Goal: Transaction & Acquisition: Download file/media

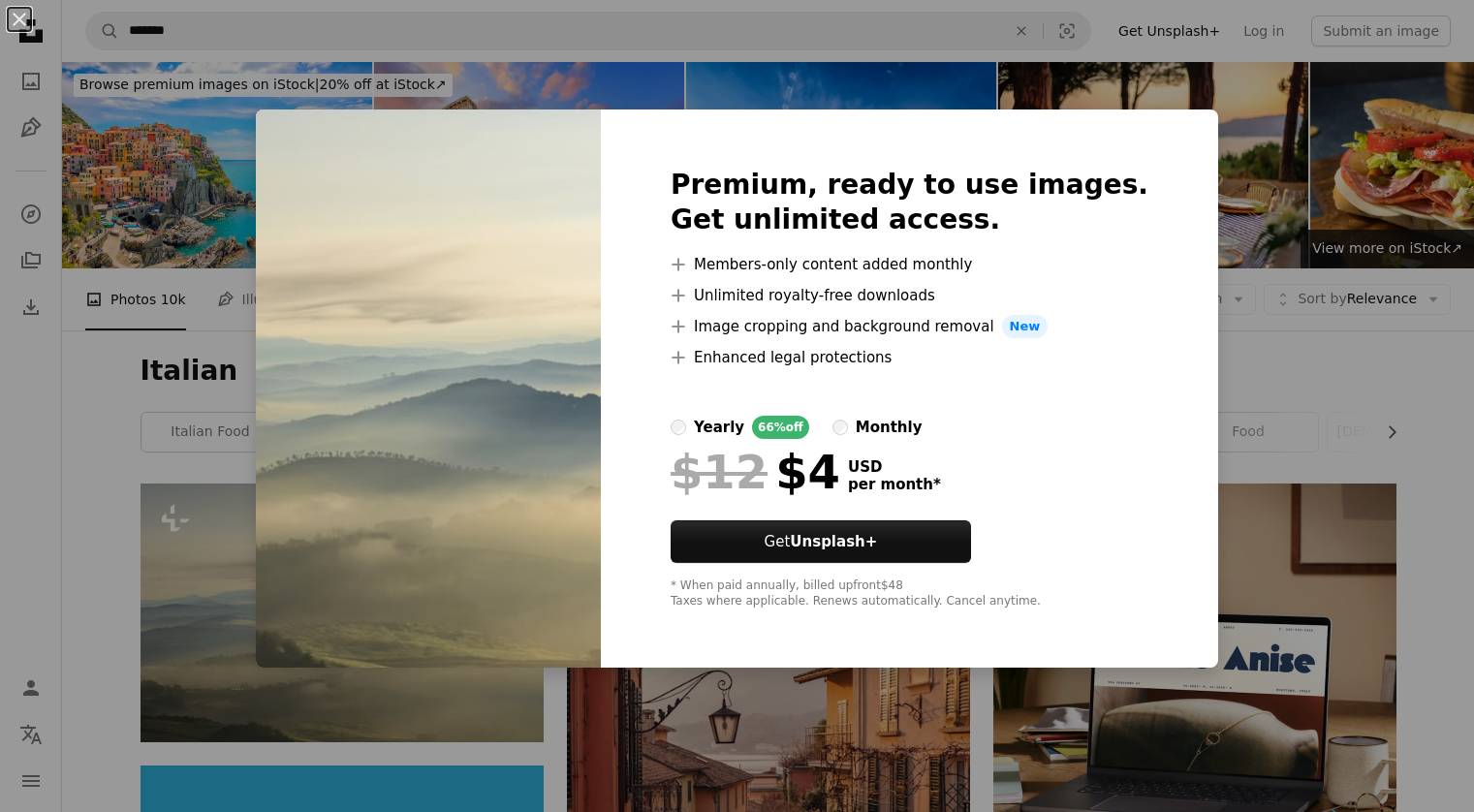
scroll to position [410, 0]
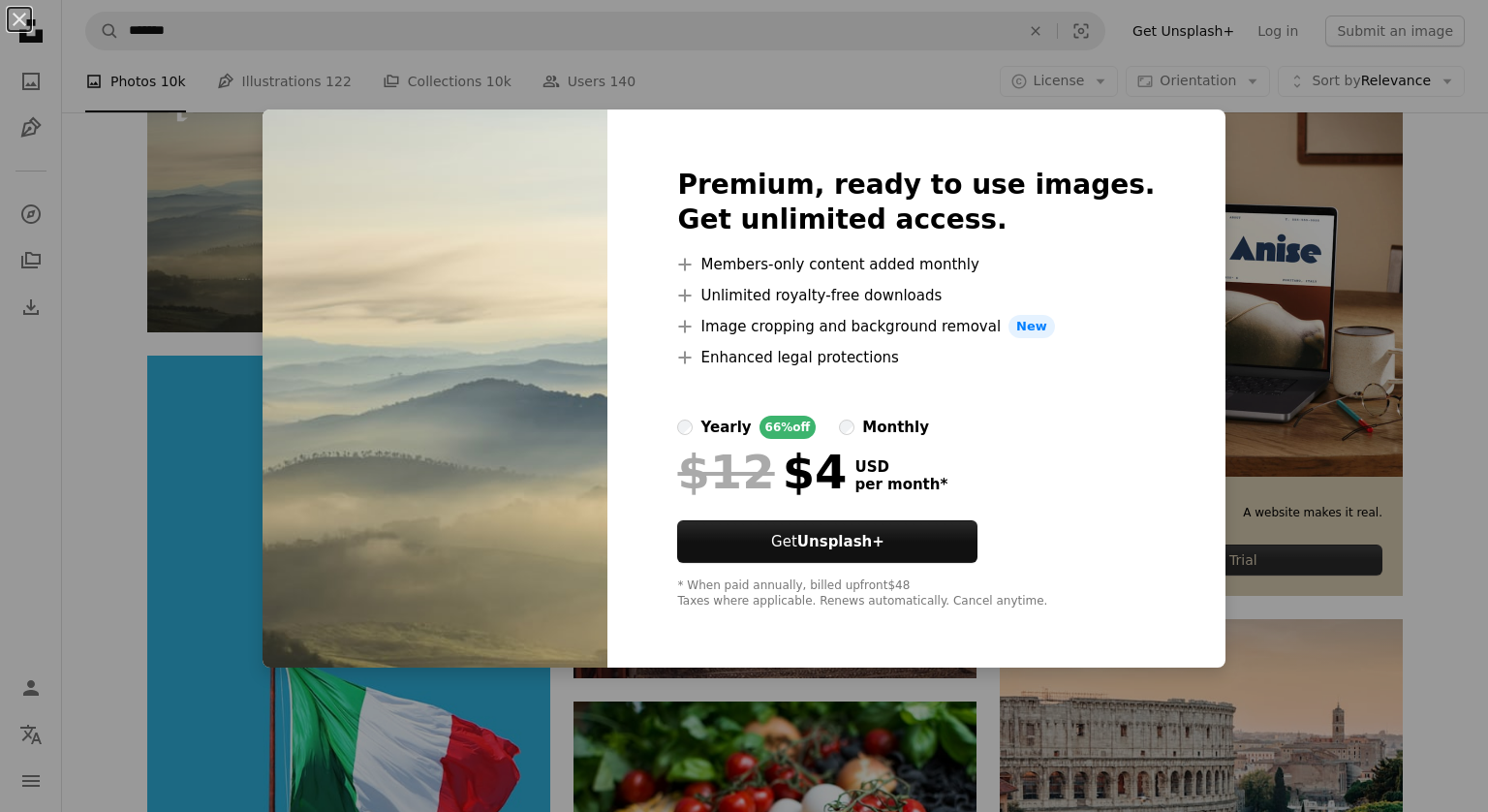
click at [1266, 170] on div "An X shape Premium, ready to use images. Get unlimited access. A plus sign Memb…" at bounding box center [744, 406] width 1488 height 812
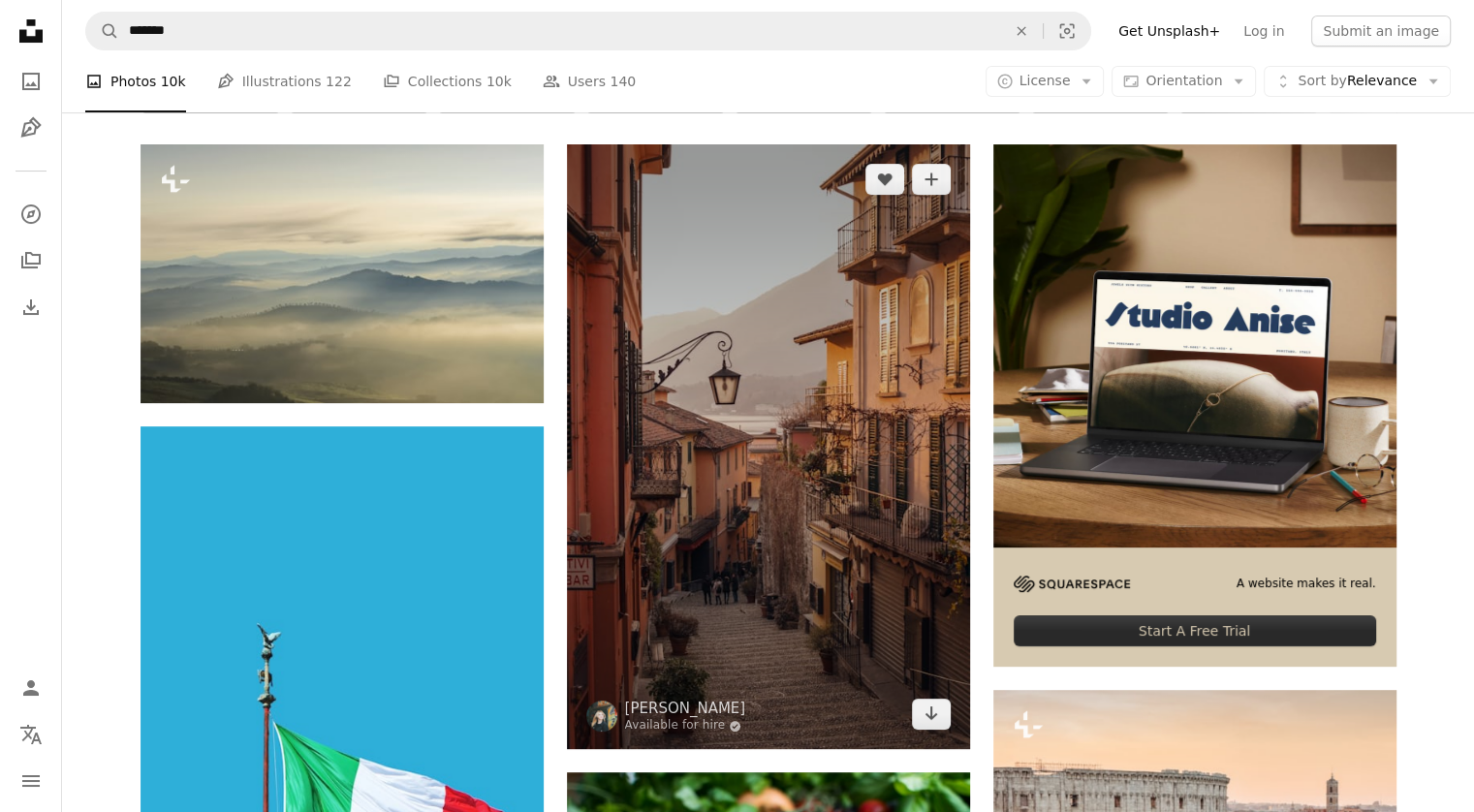
scroll to position [337, 0]
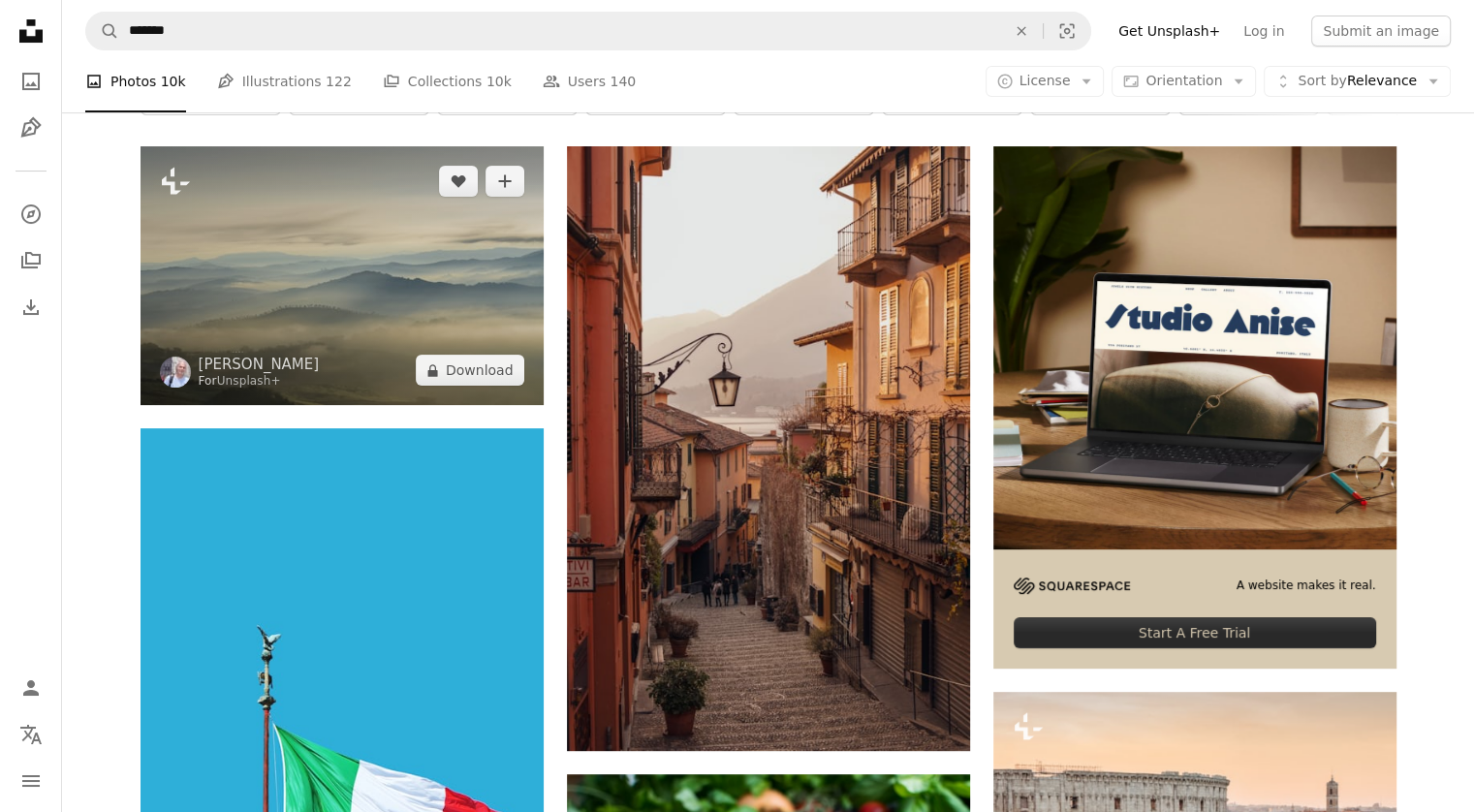
click at [450, 281] on img at bounding box center [342, 275] width 403 height 259
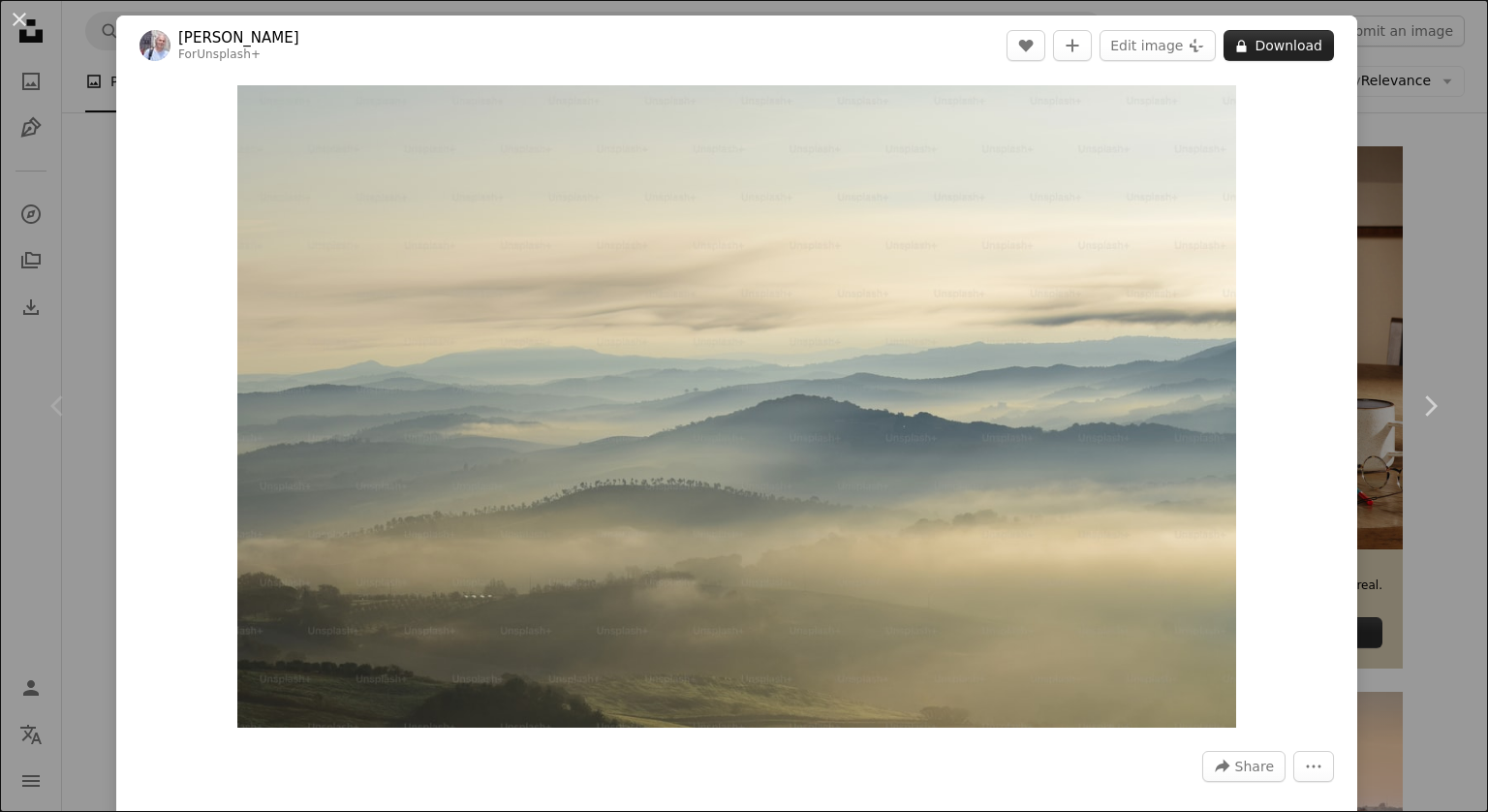
click at [1258, 43] on button "A lock Download" at bounding box center [1279, 46] width 110 height 31
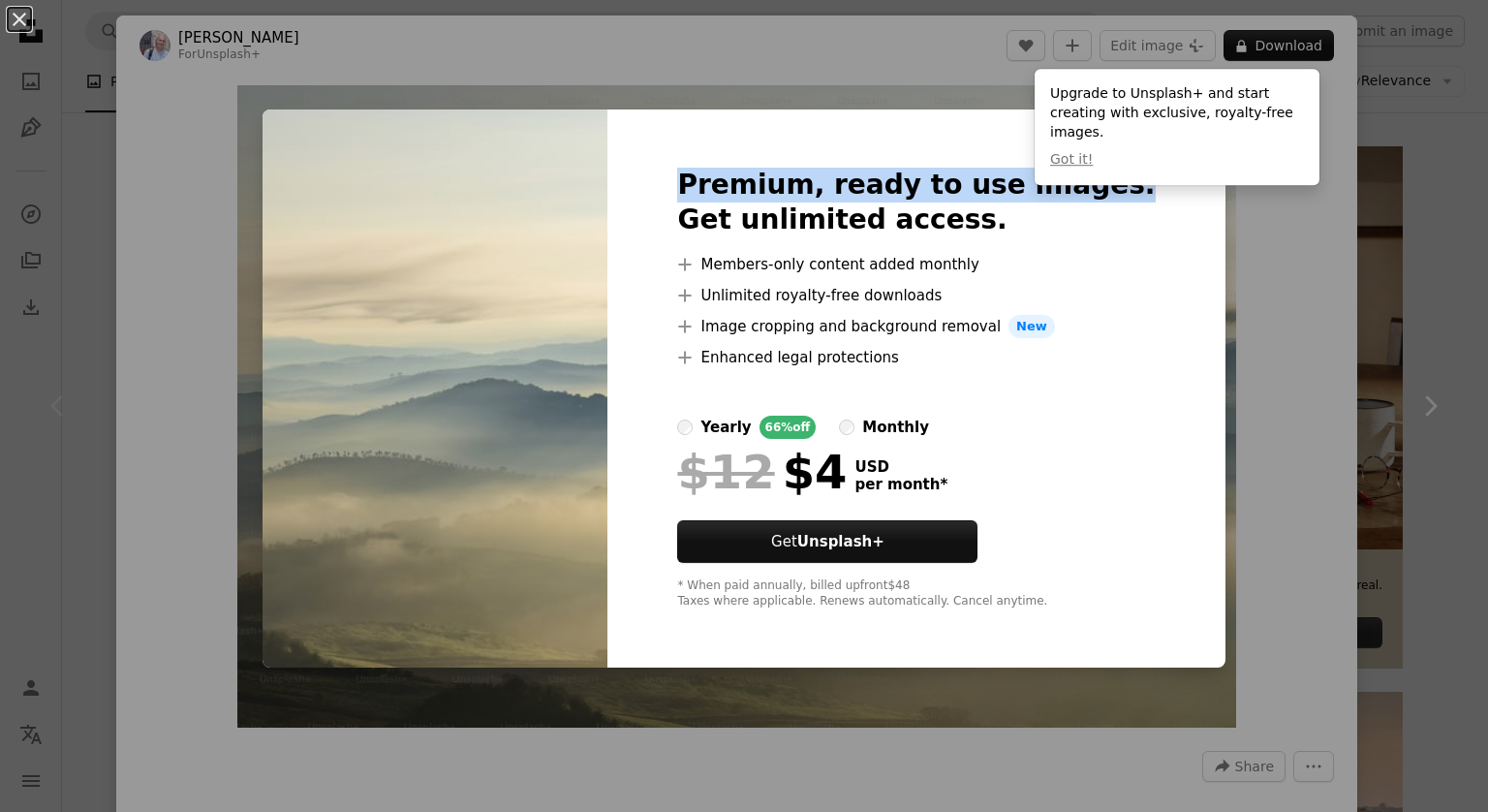
drag, startPoint x: 675, startPoint y: 173, endPoint x: 1360, endPoint y: 126, distance: 686.6
click at [1360, 126] on div "An X shape Premium, ready to use images. Get unlimited access. A plus sign Memb…" at bounding box center [744, 406] width 1488 height 812
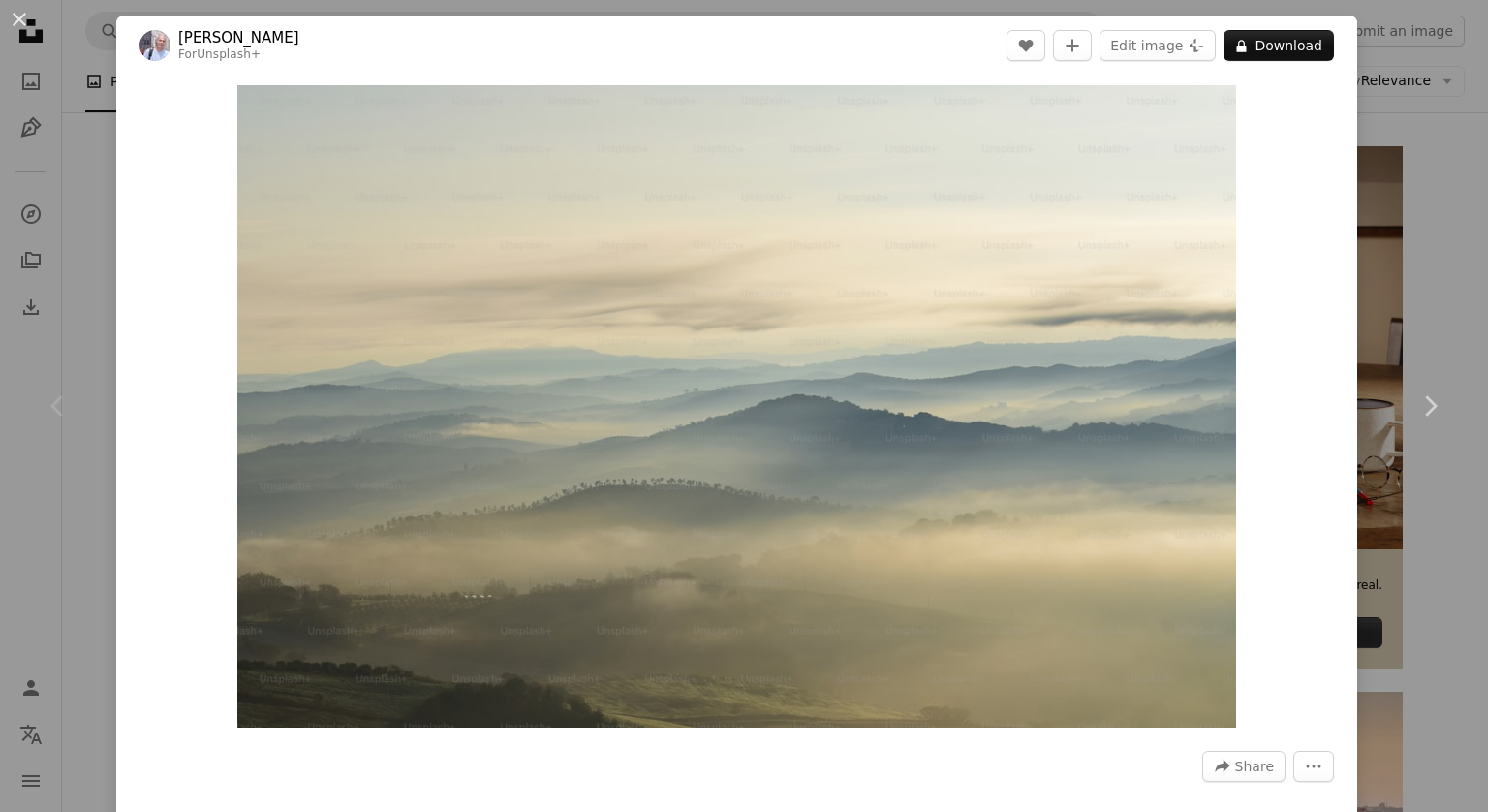
click at [1360, 126] on div "An X shape Chevron left Chevron right [PERSON_NAME] For Unsplash+ A heart A plu…" at bounding box center [744, 406] width 1488 height 812
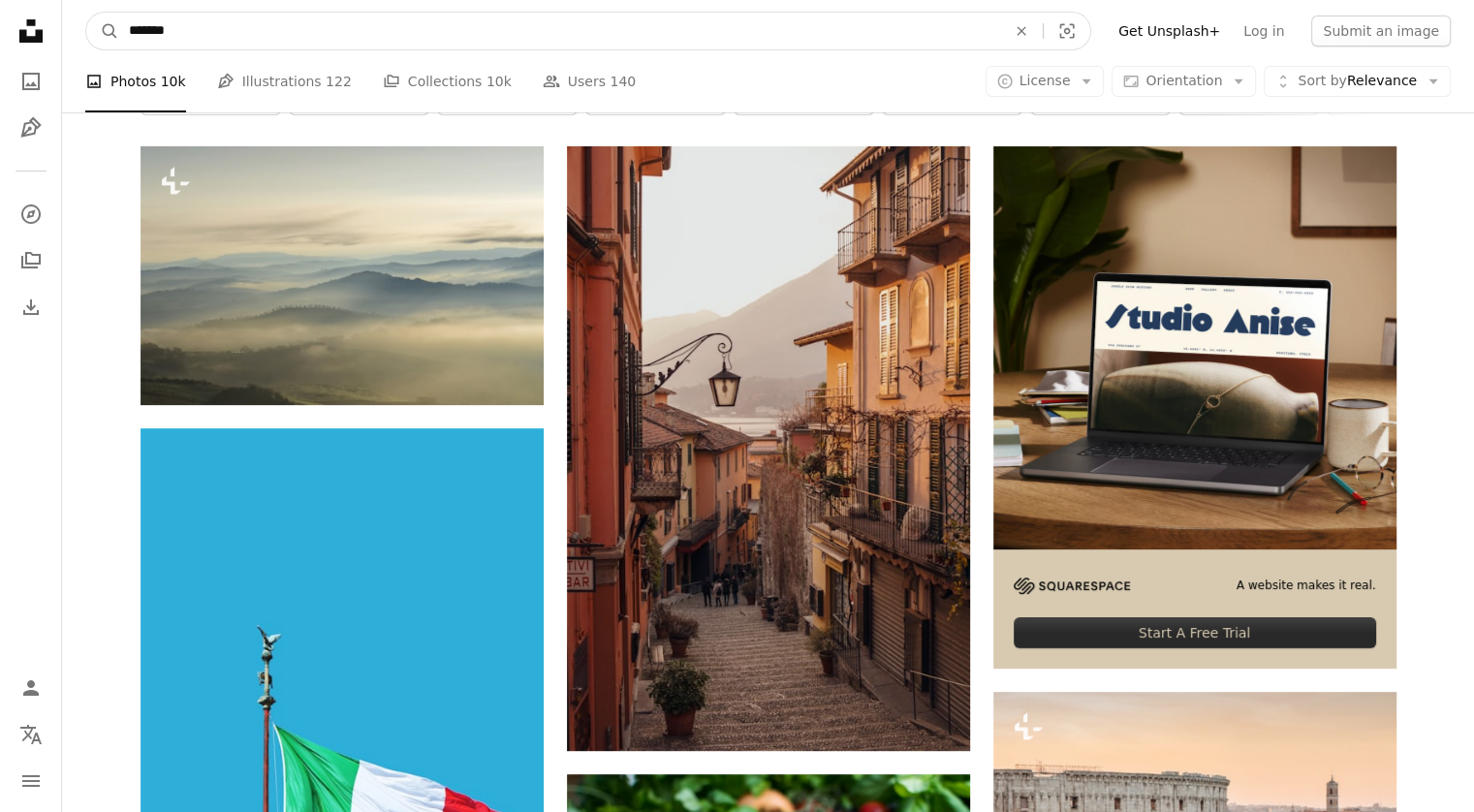
click at [694, 42] on input "*******" at bounding box center [560, 30] width 881 height 36
type input "**********"
click button "A magnifying glass" at bounding box center [103, 30] width 33 height 36
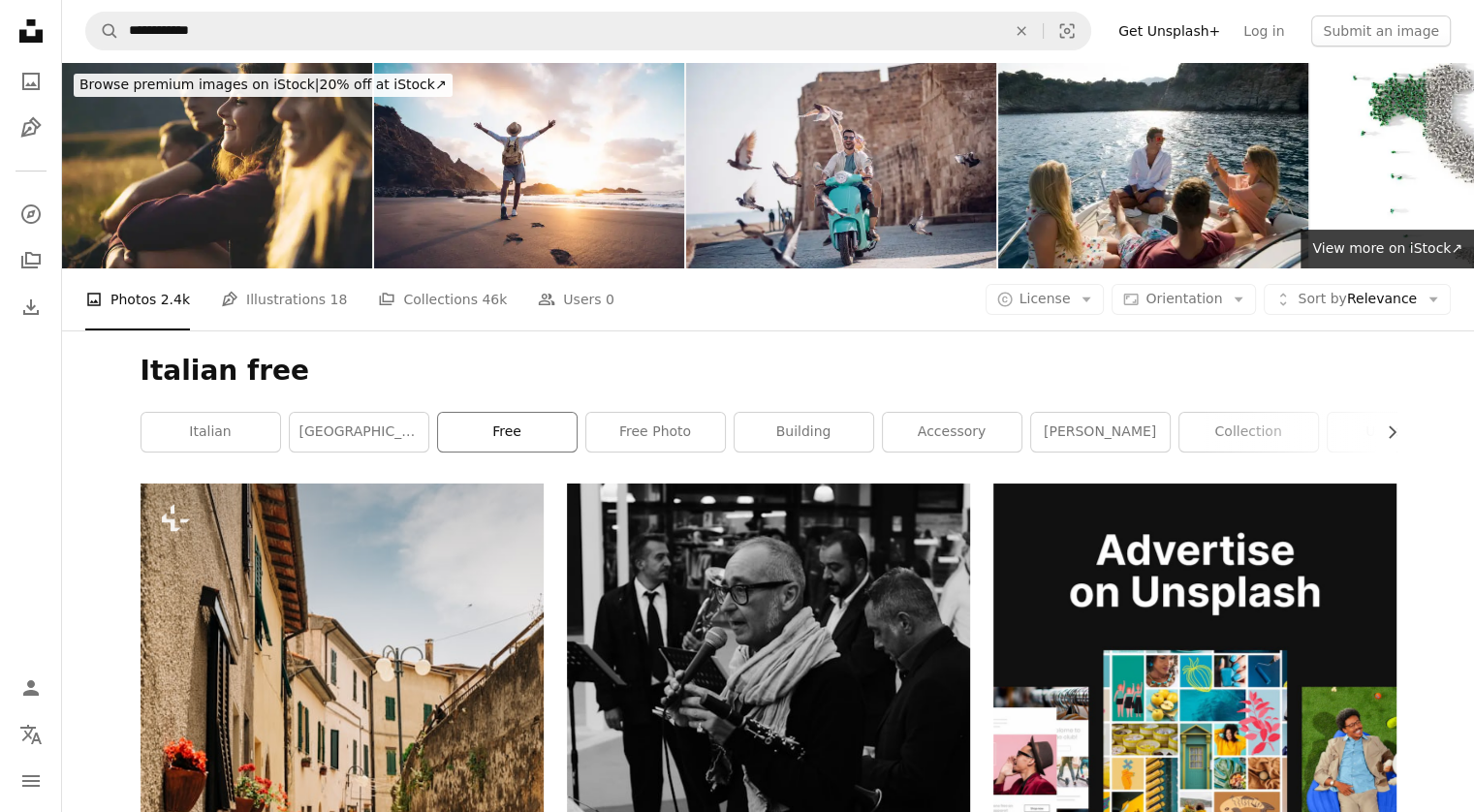
click at [563, 426] on link "free" at bounding box center [506, 432] width 139 height 38
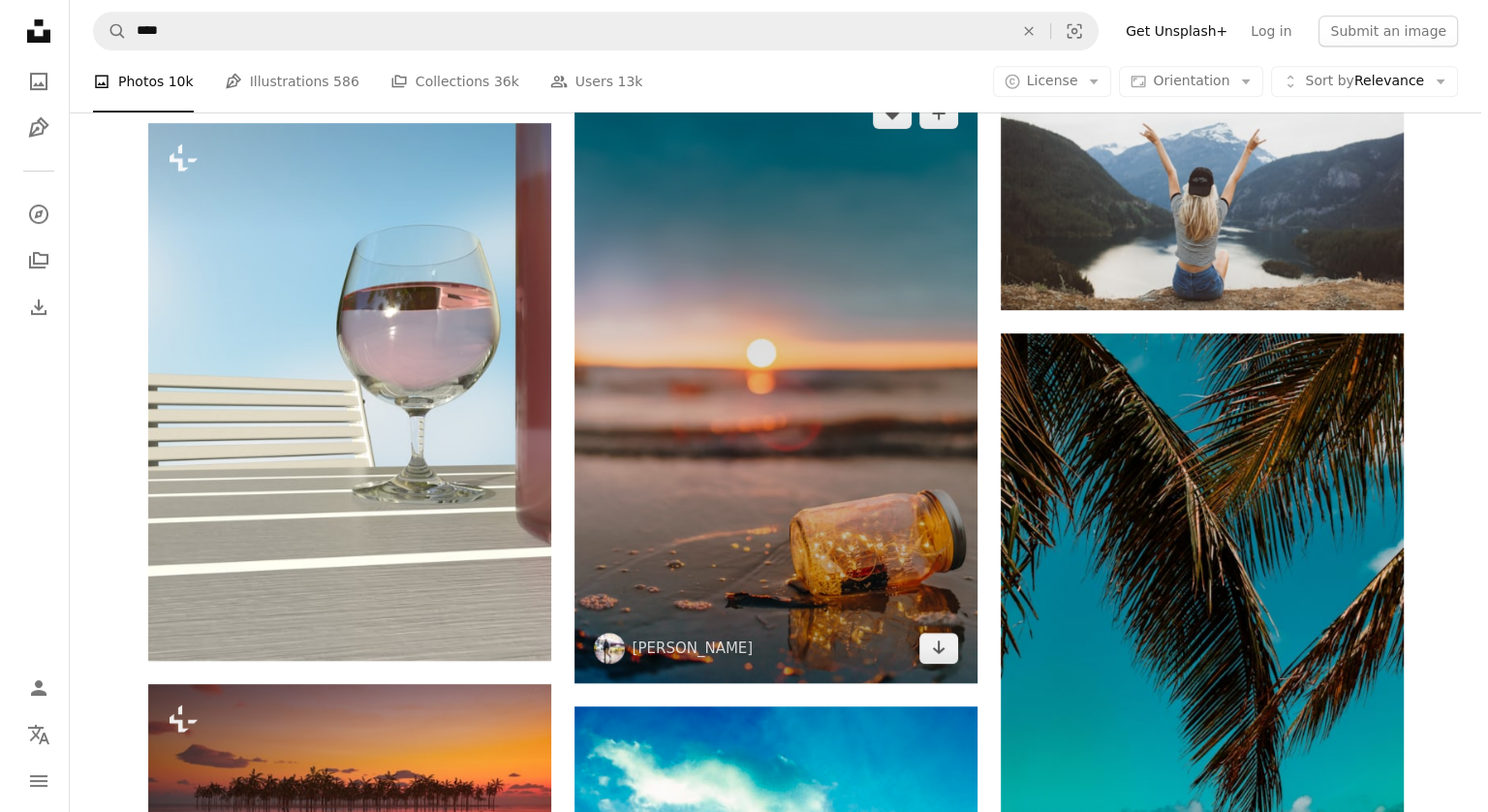
scroll to position [989, 0]
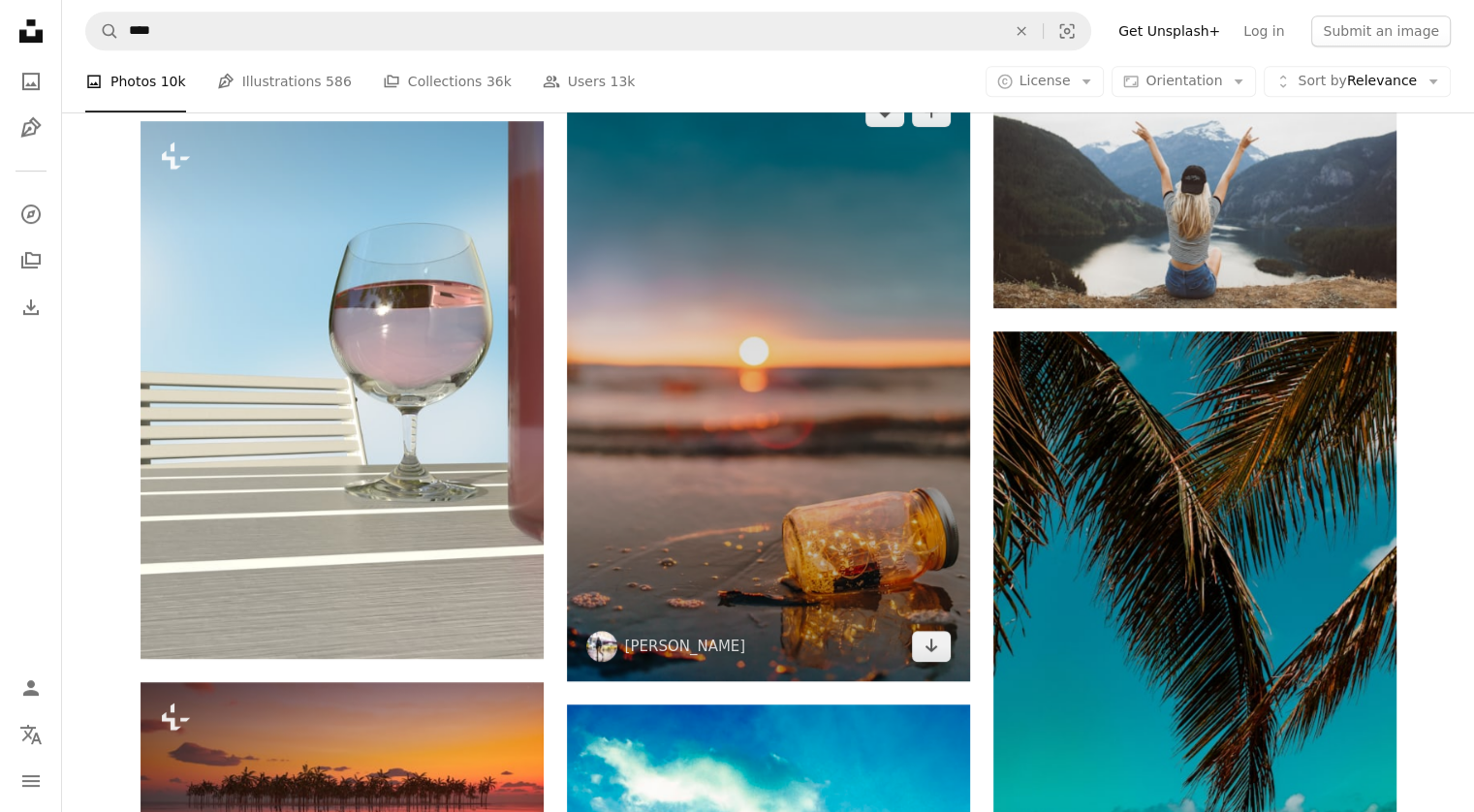
click at [841, 281] on img at bounding box center [768, 378] width 403 height 605
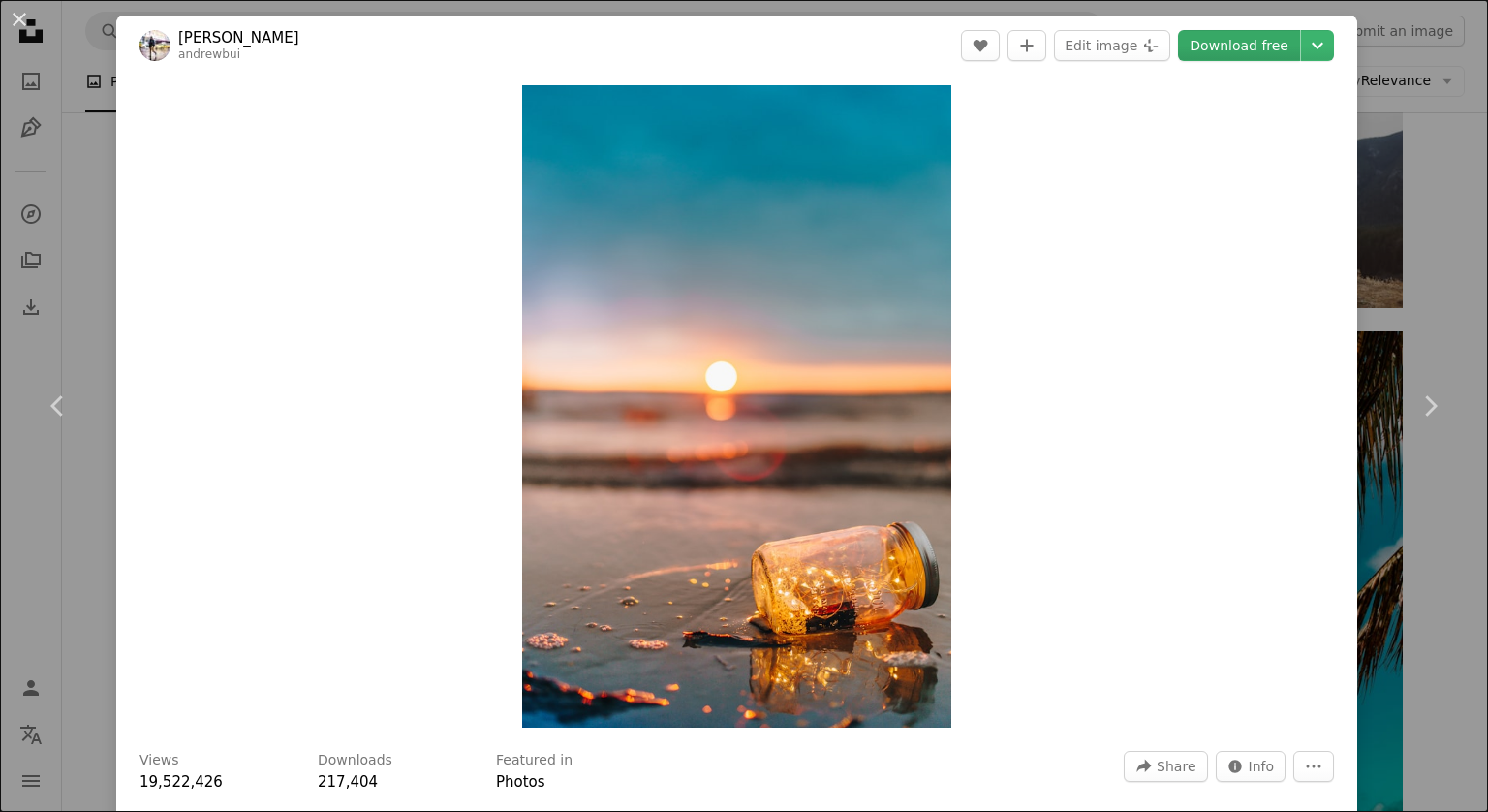
click at [1263, 43] on link "Download free" at bounding box center [1239, 46] width 122 height 31
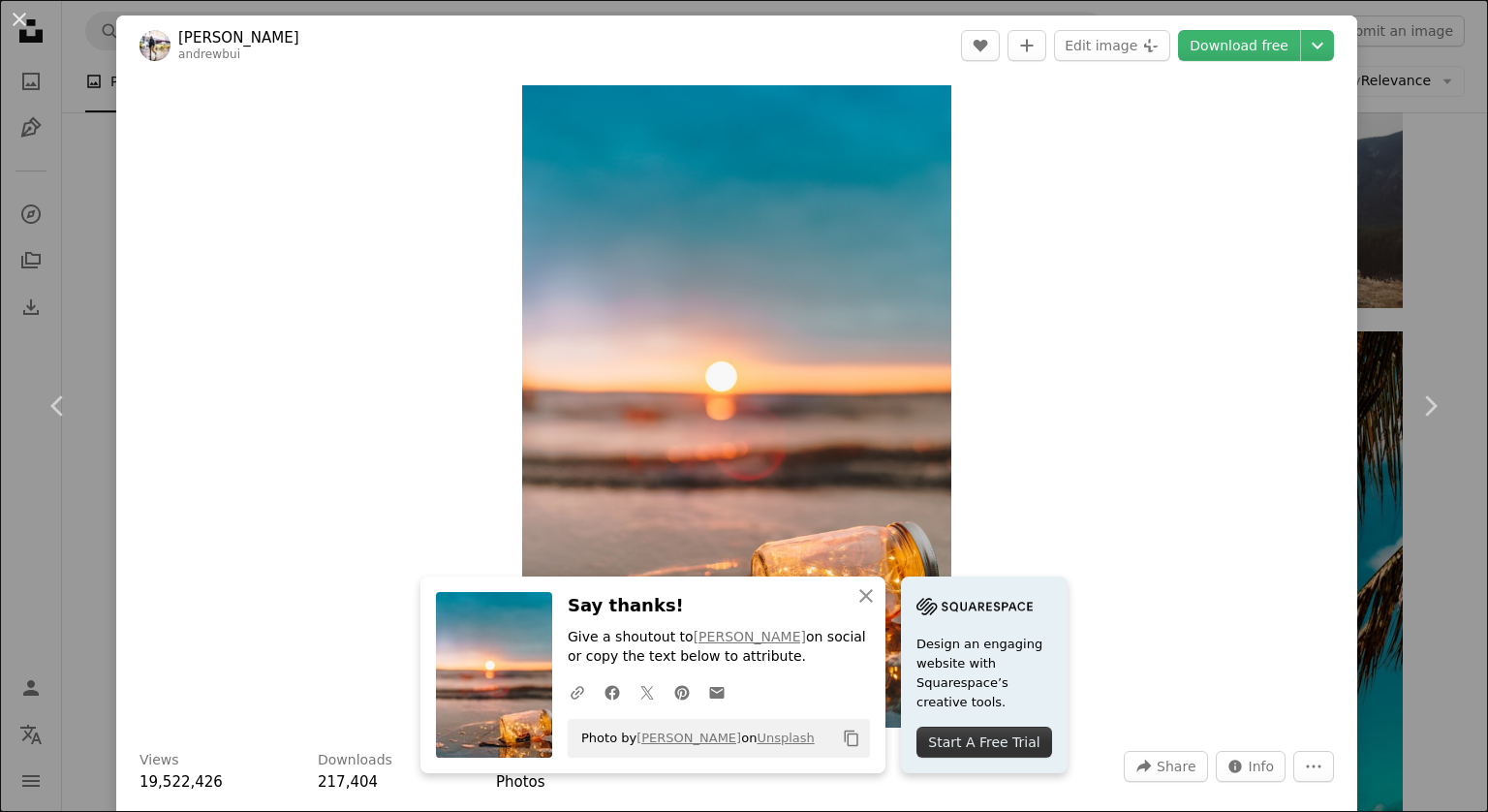
click at [984, 291] on div "Zoom in" at bounding box center [737, 406] width 1241 height 662
drag, startPoint x: 1224, startPoint y: 62, endPoint x: 1233, endPoint y: 43, distance: 21.0
click at [1233, 43] on header "[PERSON_NAME] andrewbui A heart A plus sign Edit image Plus sign for Unsplash+ …" at bounding box center [737, 45] width 1241 height 60
click at [1233, 43] on link "Download free" at bounding box center [1239, 46] width 122 height 31
